Goal: Task Accomplishment & Management: Manage account settings

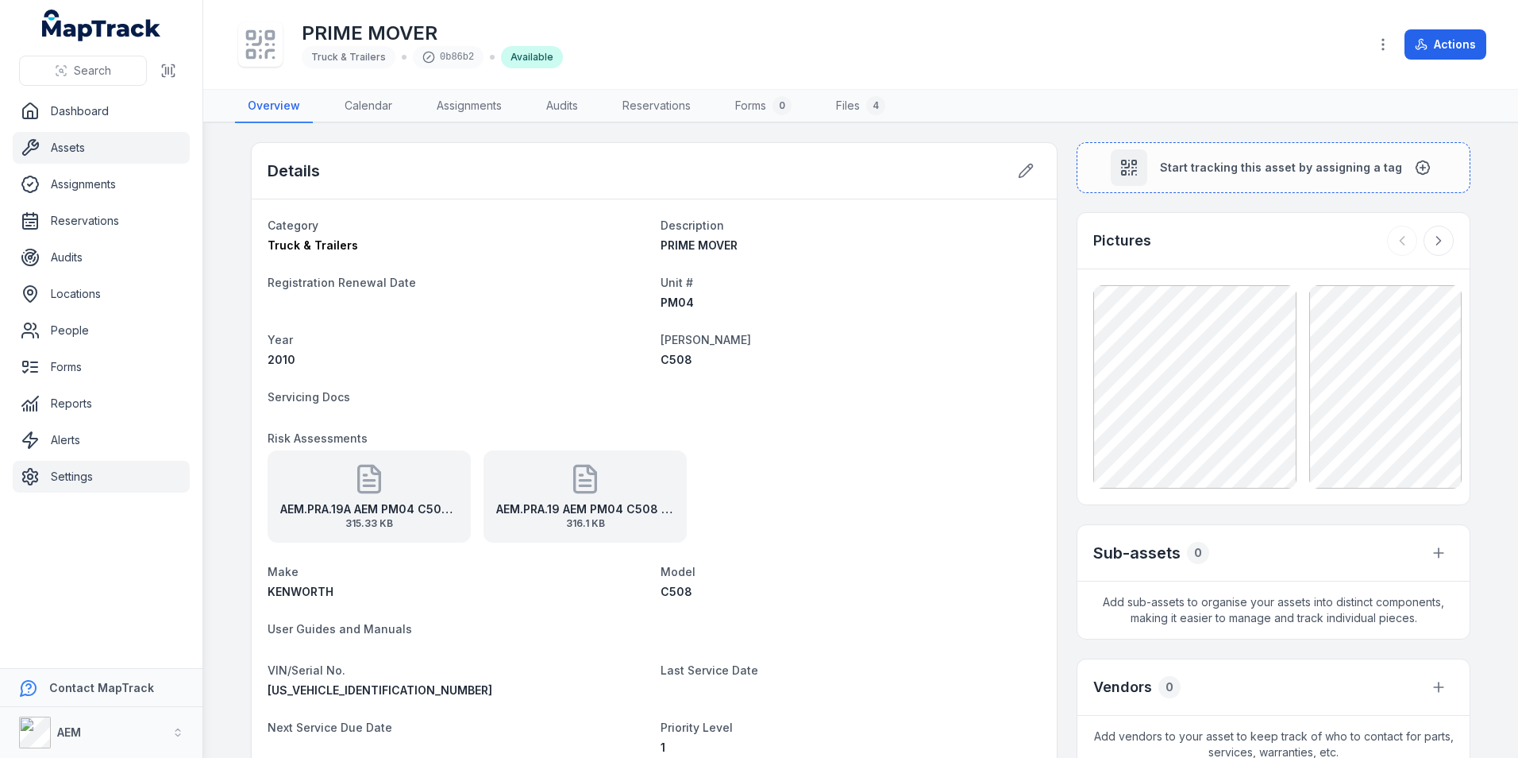
click at [66, 477] on link "Settings" at bounding box center [101, 477] width 177 height 32
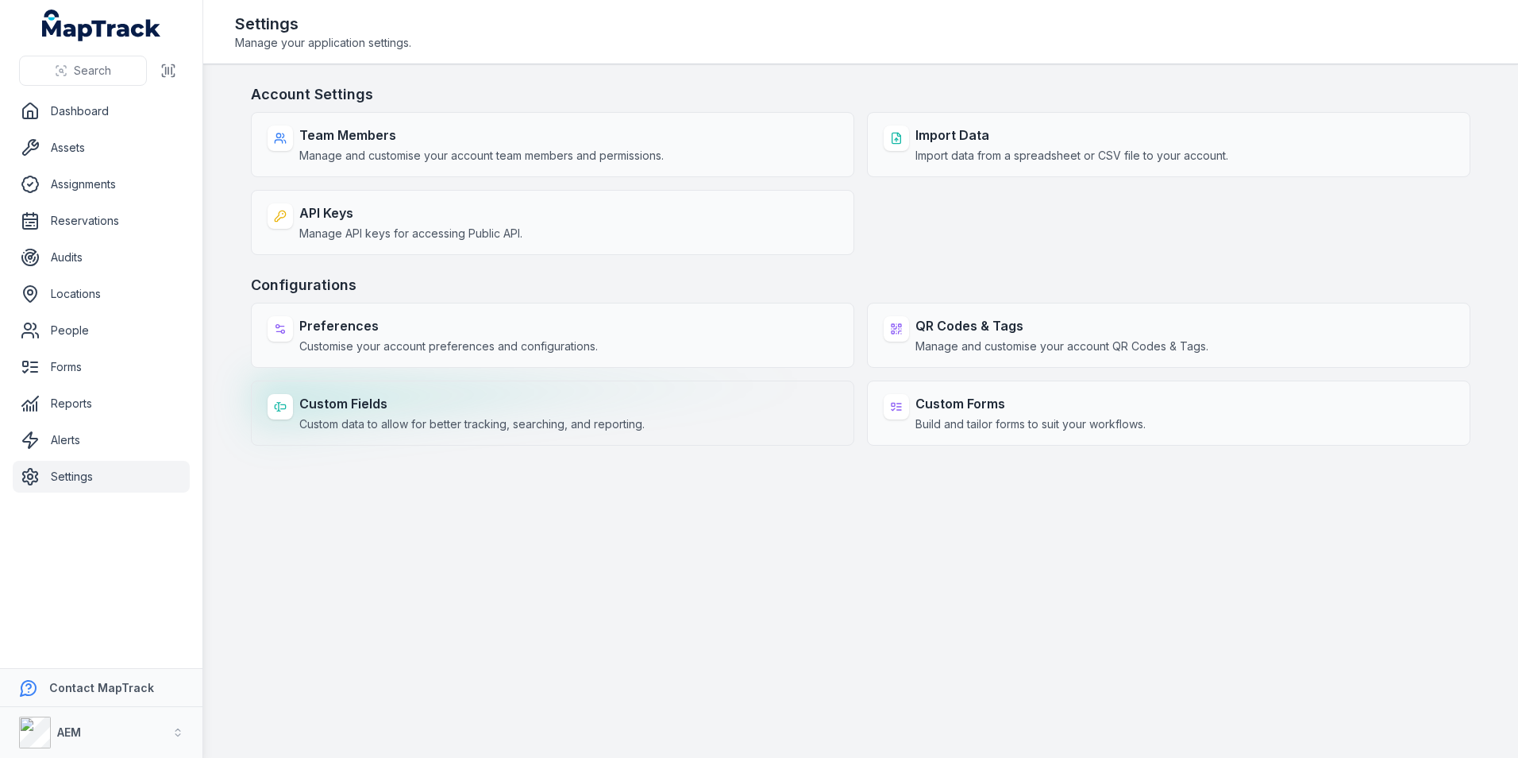
click at [411, 404] on strong "Custom Fields" at bounding box center [471, 403] width 345 height 19
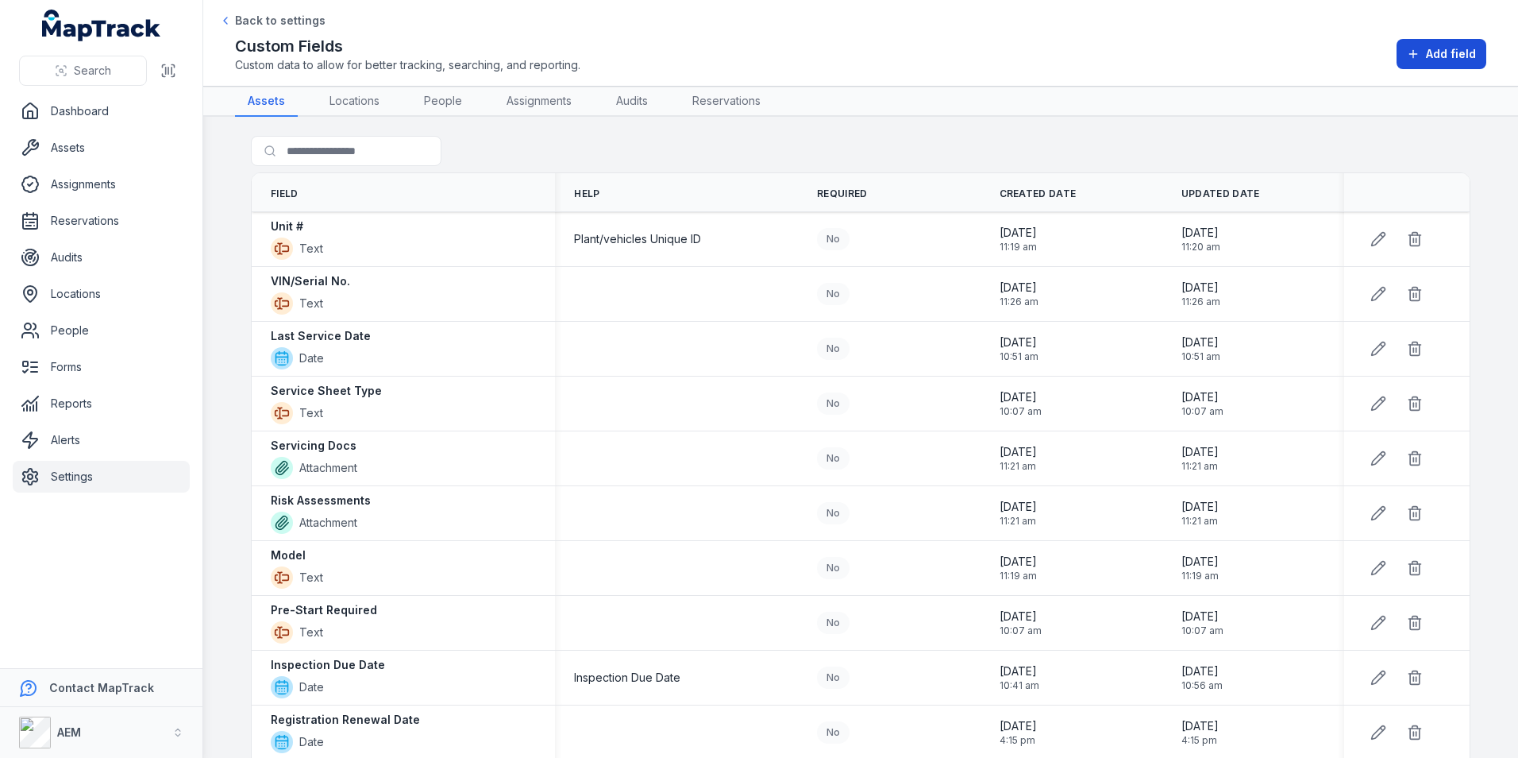
click at [1424, 48] on button "Add field" at bounding box center [1442, 54] width 90 height 30
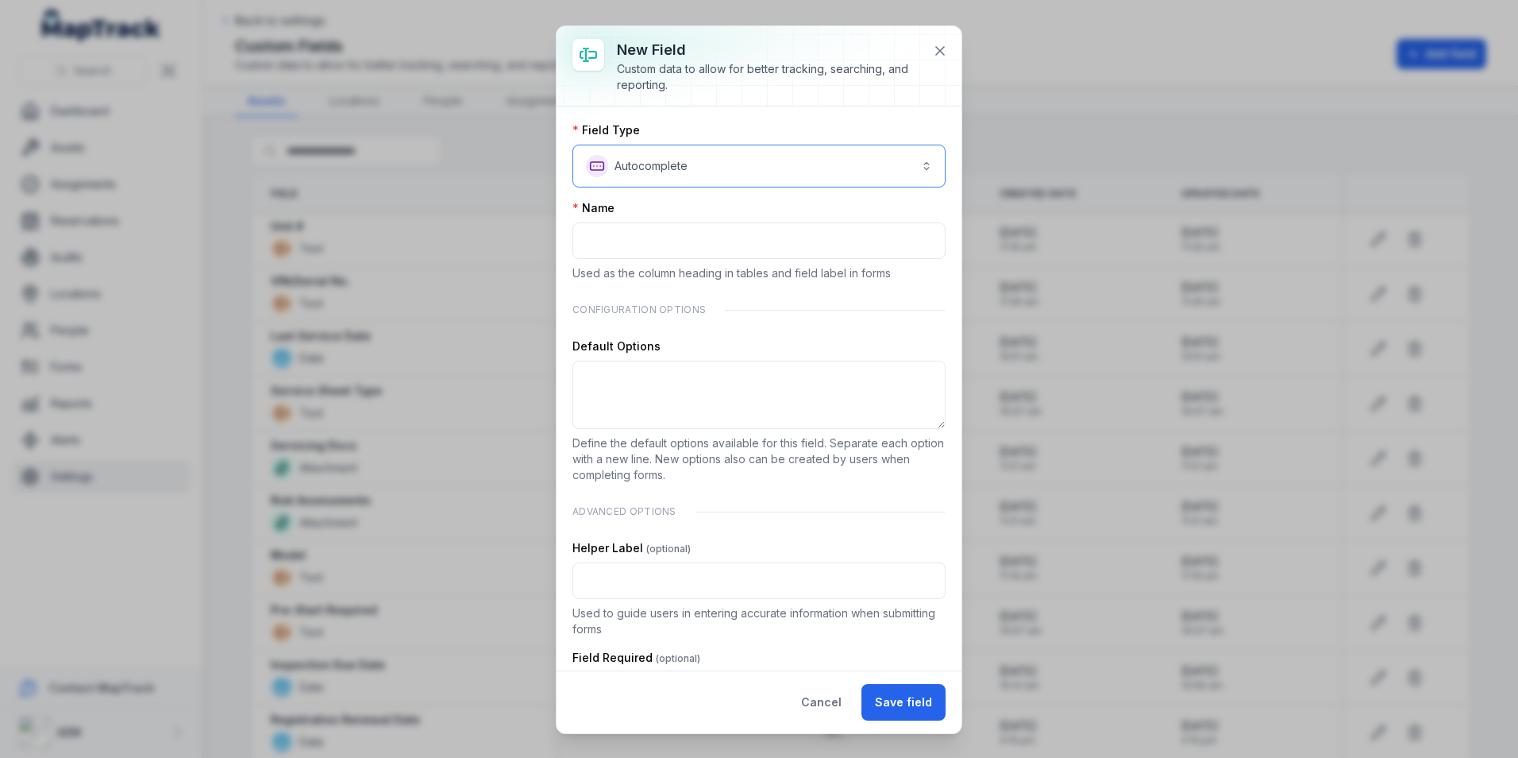
click at [644, 165] on button "**********" at bounding box center [759, 166] width 373 height 43
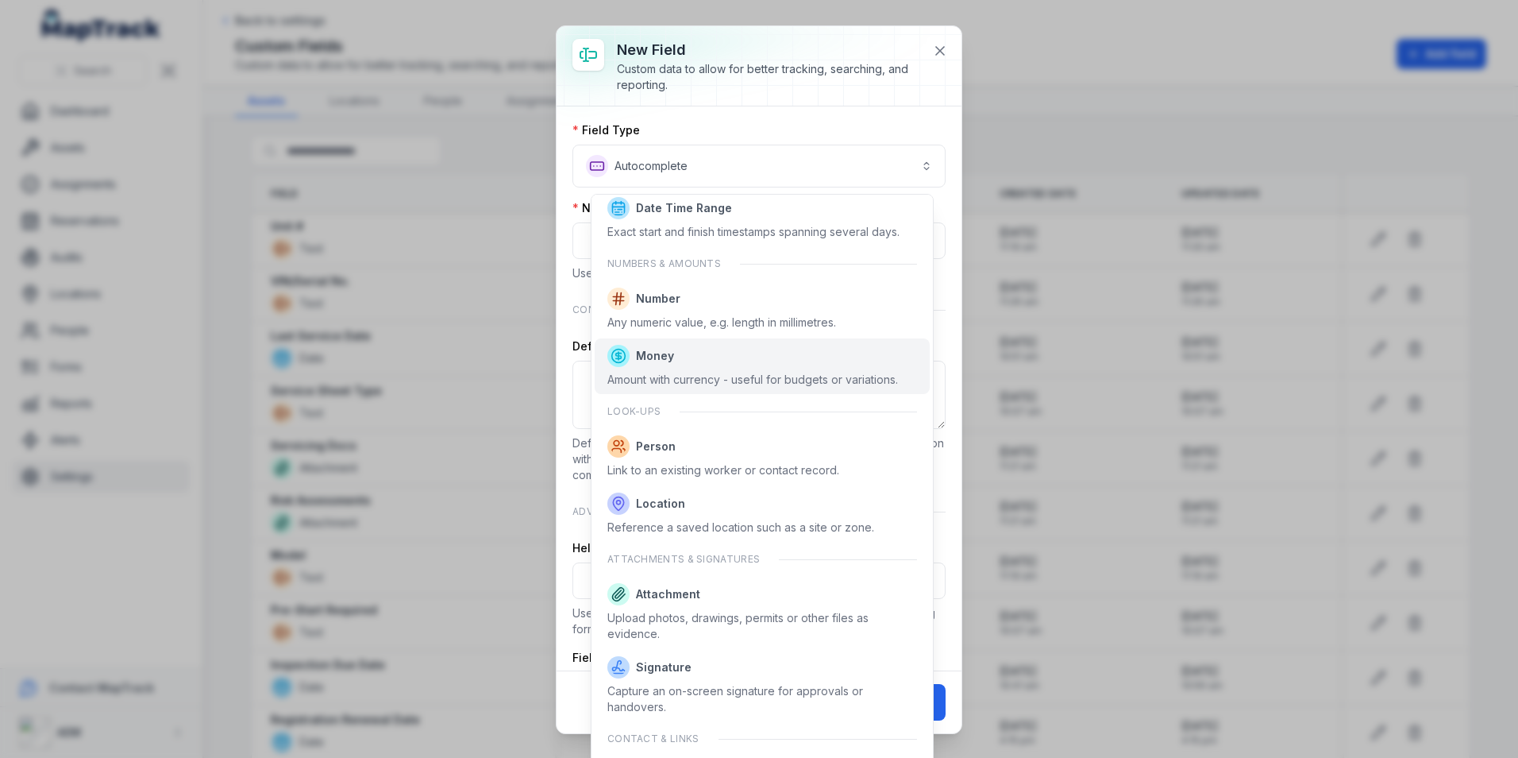
scroll to position [762, 0]
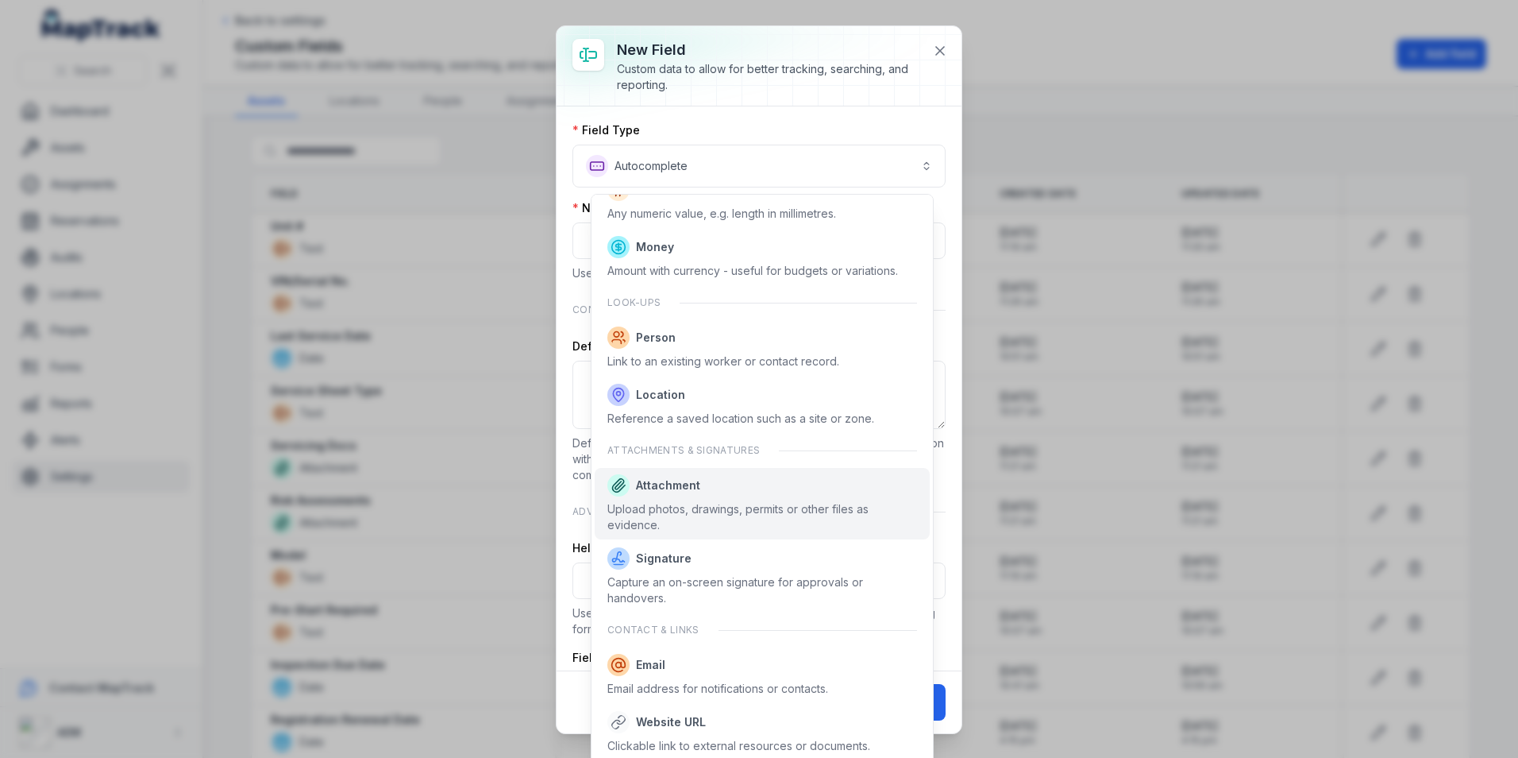
click at [716, 523] on div "Upload photos, drawings, permits or other files as evidence." at bounding box center [763, 517] width 310 height 32
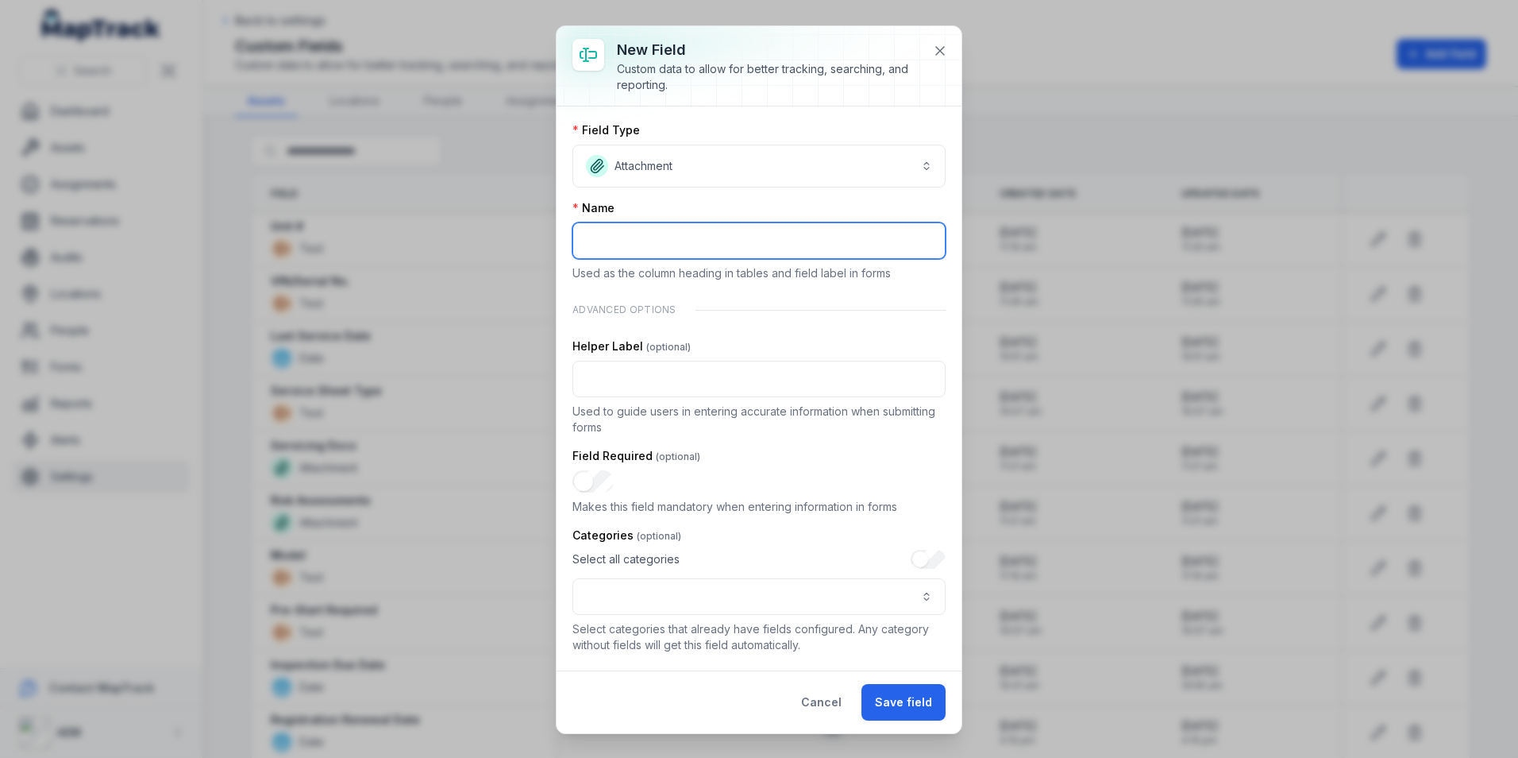
click at [631, 236] on input ":rln:-form-item-label" at bounding box center [759, 240] width 373 height 37
type input "**********"
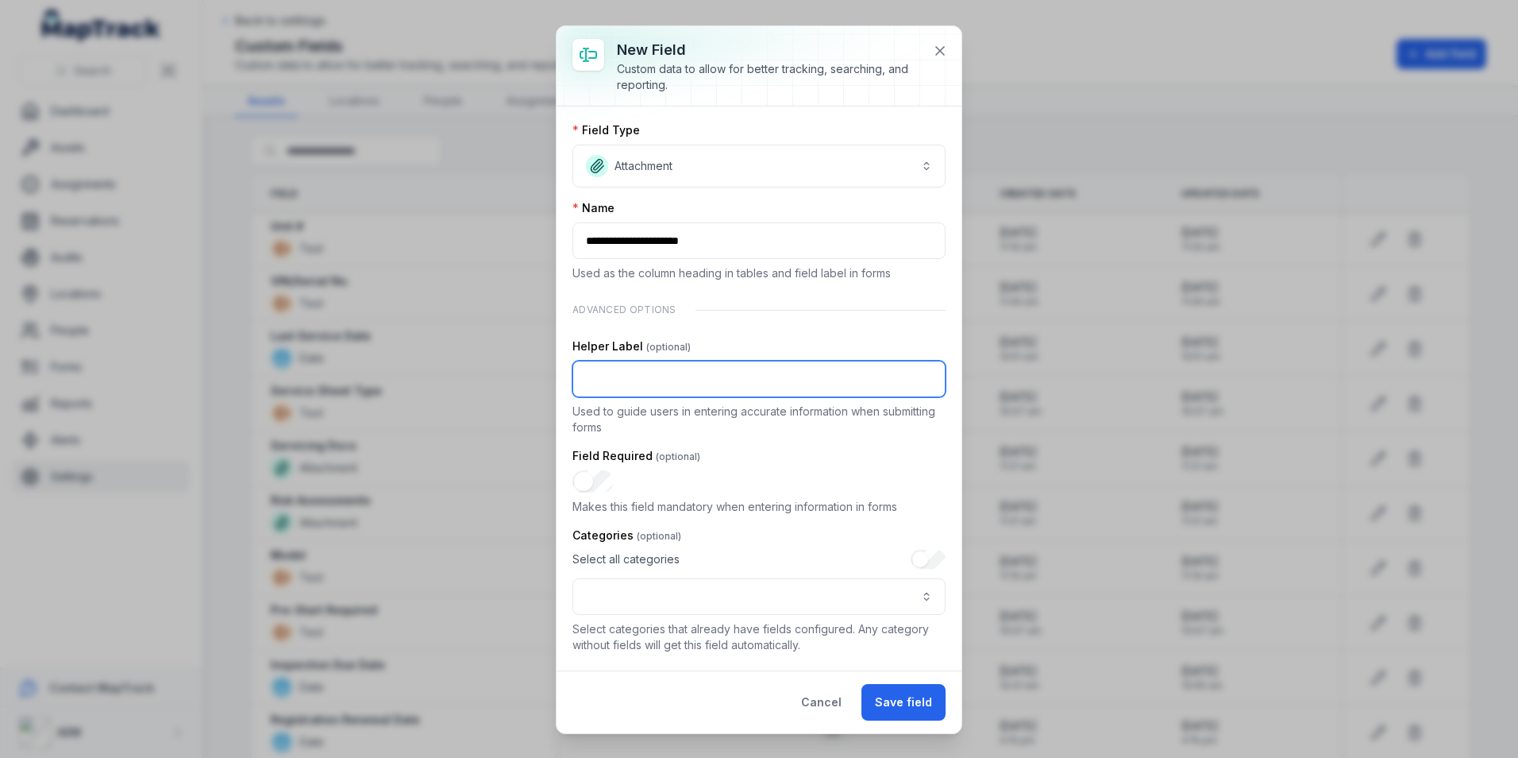
click at [716, 392] on input ":rlp:-form-item-label" at bounding box center [759, 379] width 373 height 37
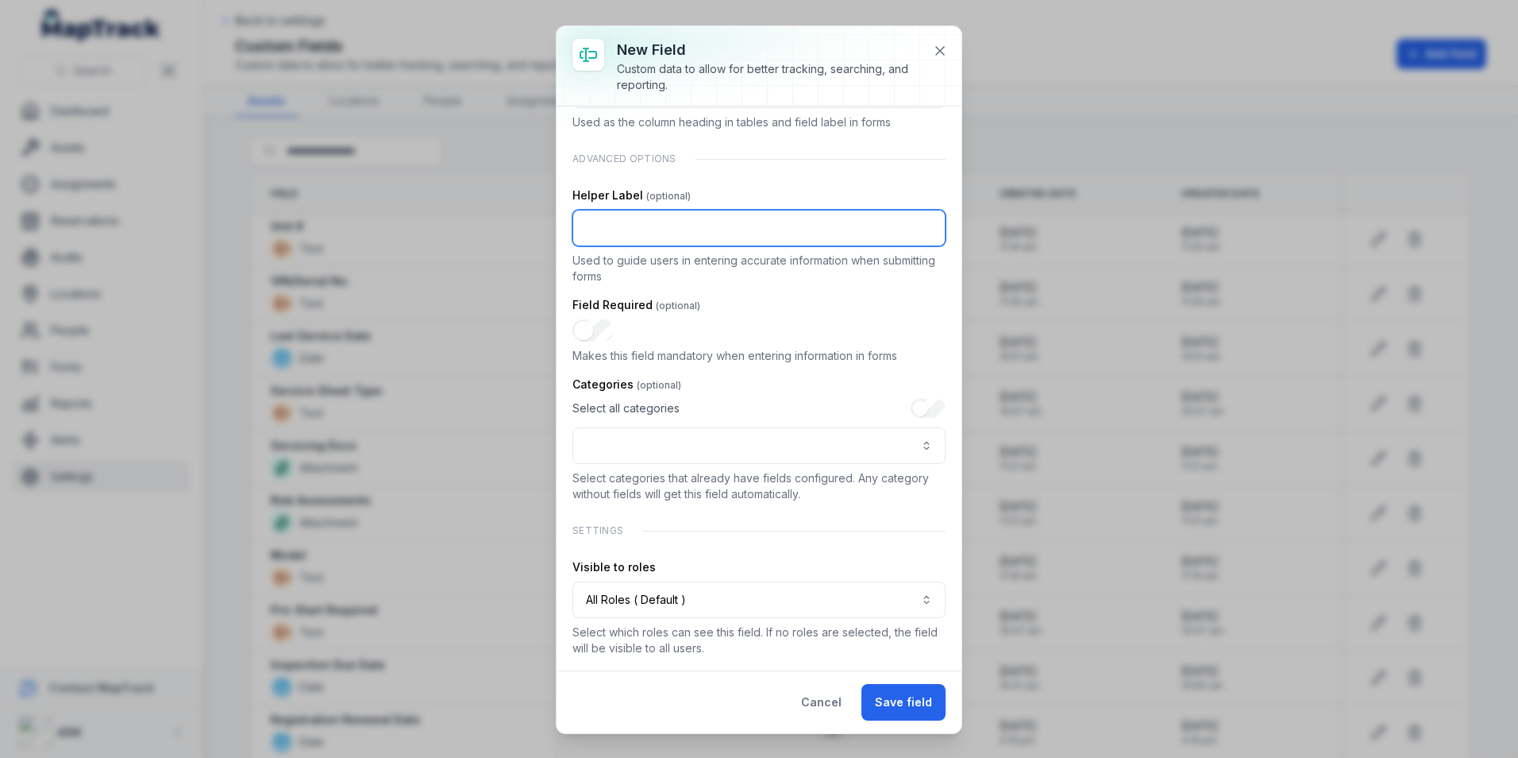
scroll to position [152, 0]
click at [637, 438] on button ":rlv:-form-item-label" at bounding box center [759, 444] width 373 height 37
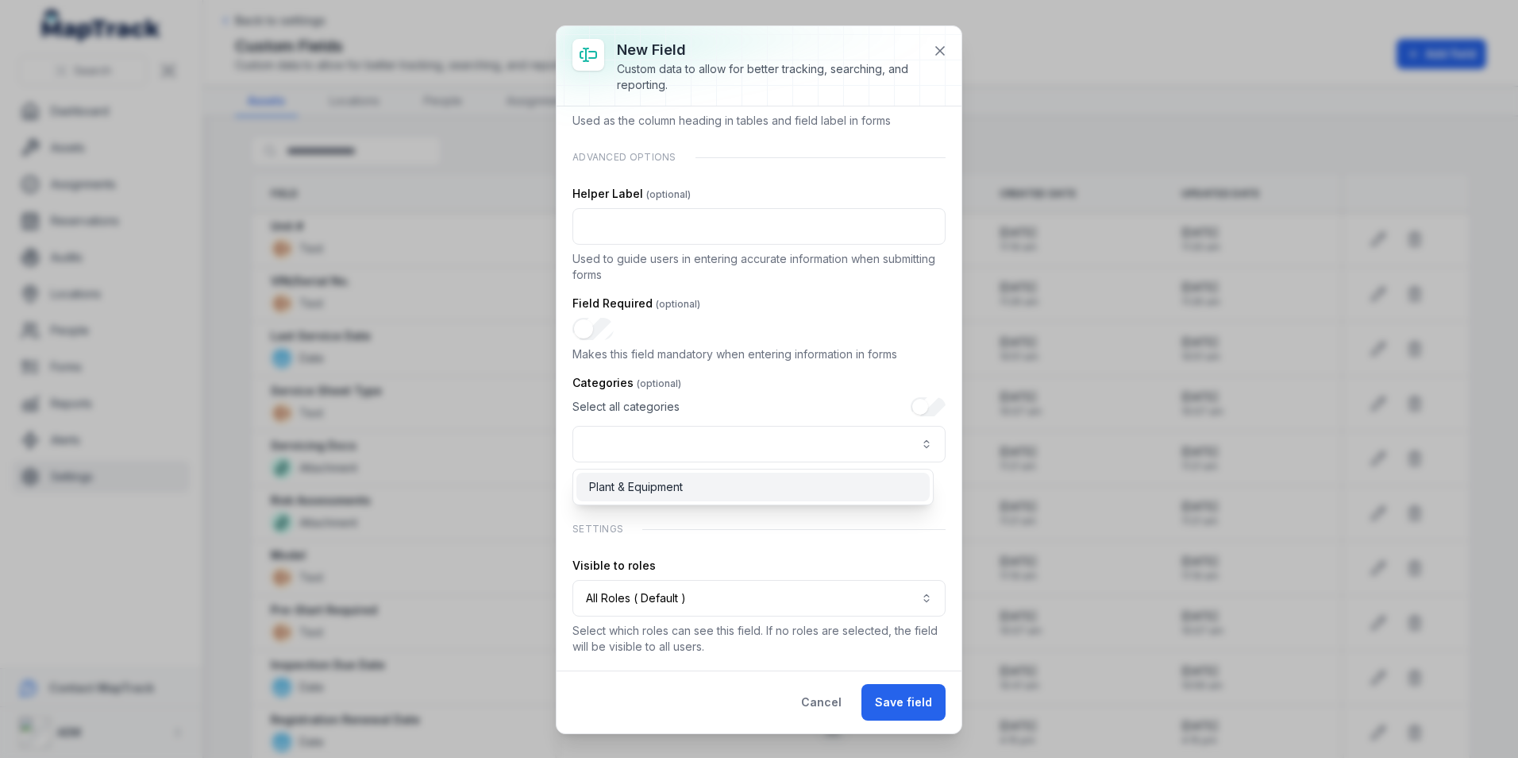
click at [666, 487] on span "Plant & Equipment" at bounding box center [636, 487] width 94 height 16
click at [666, 487] on span "Plant & Equipment" at bounding box center [640, 487] width 102 height 16
click at [666, 487] on span "Plant & Equipment" at bounding box center [636, 487] width 94 height 16
click at [858, 519] on div "**********" at bounding box center [759, 312] width 373 height 685
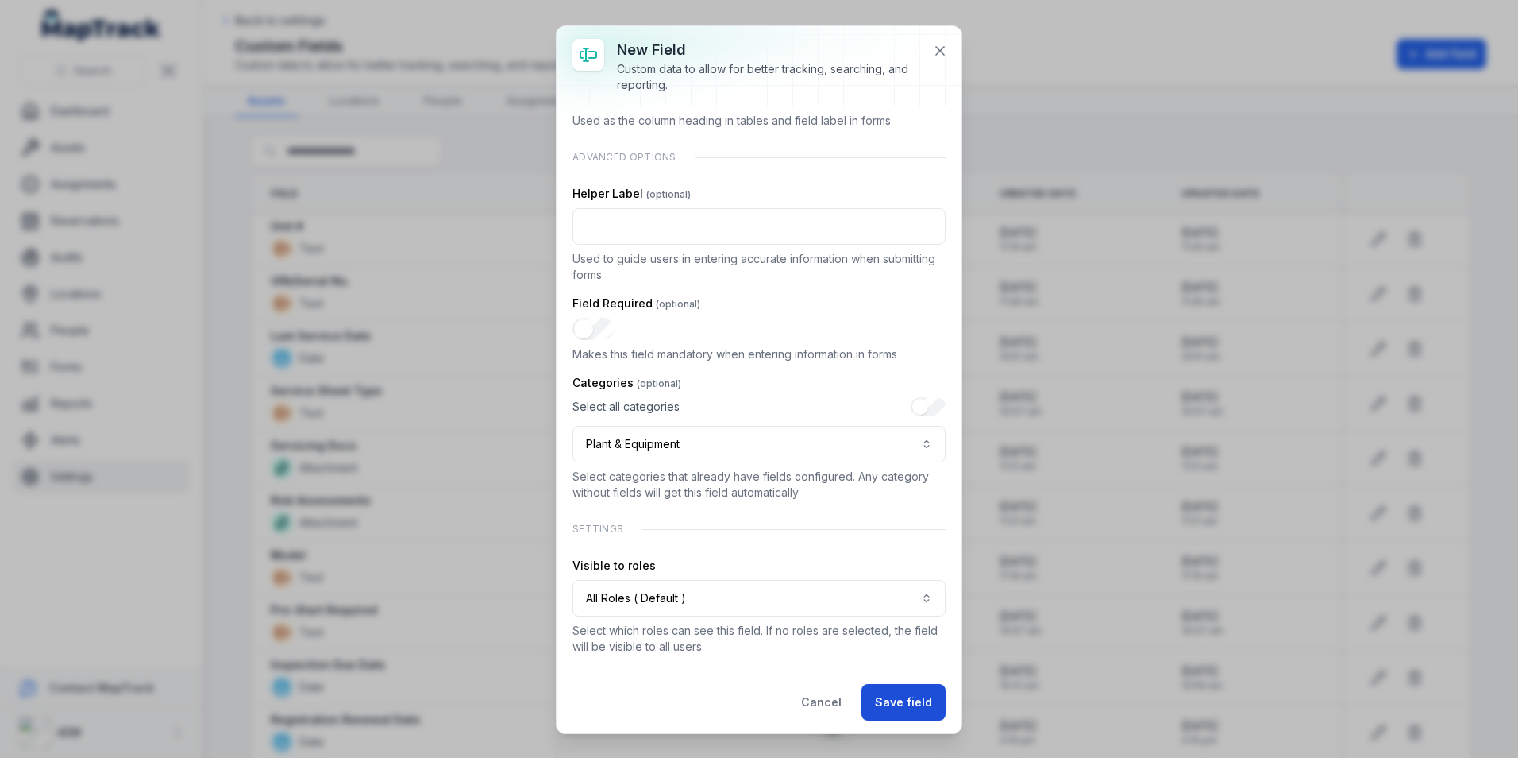
click at [903, 698] on button "Save field" at bounding box center [904, 702] width 84 height 37
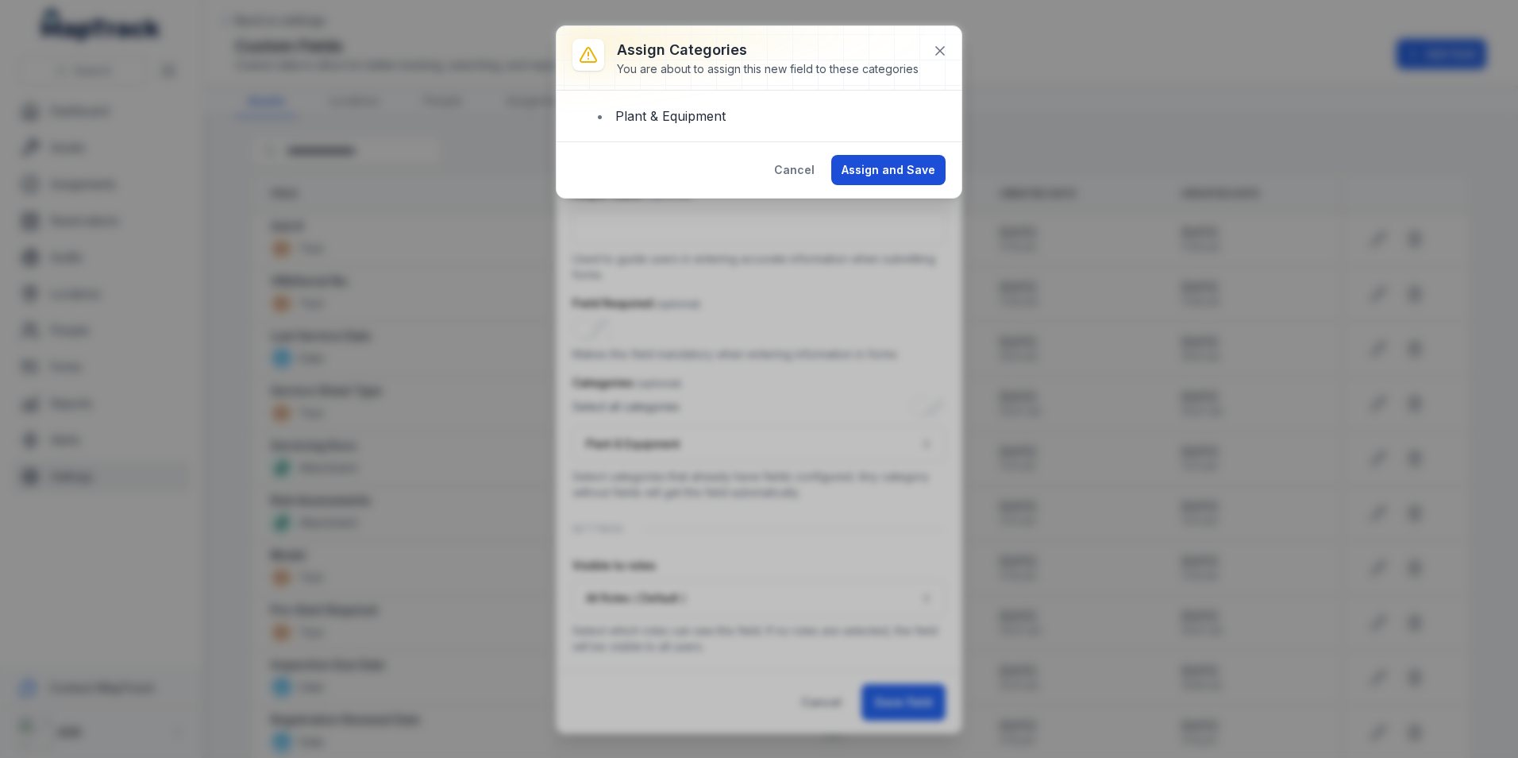
click at [904, 182] on button "Assign and Save" at bounding box center [889, 170] width 114 height 30
